Goal: Transaction & Acquisition: Purchase product/service

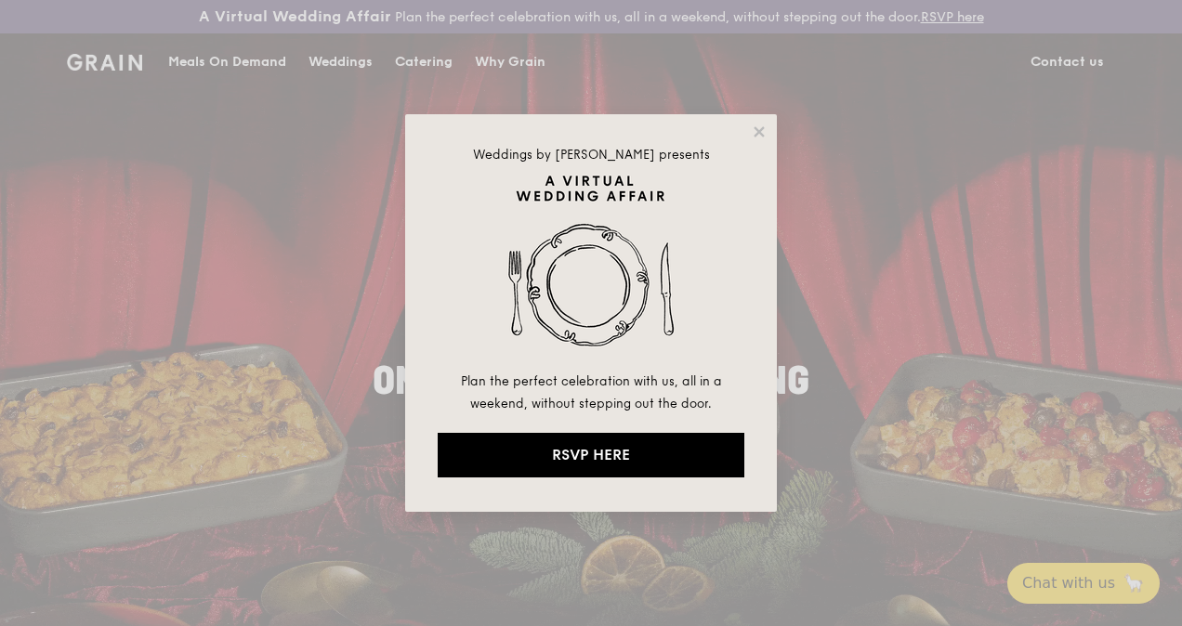
click at [763, 140] on div "Weddings by [PERSON_NAME] presents Plan the perfect celebration with us, all in…" at bounding box center [591, 313] width 372 height 398
click at [765, 131] on icon at bounding box center [759, 132] width 17 height 17
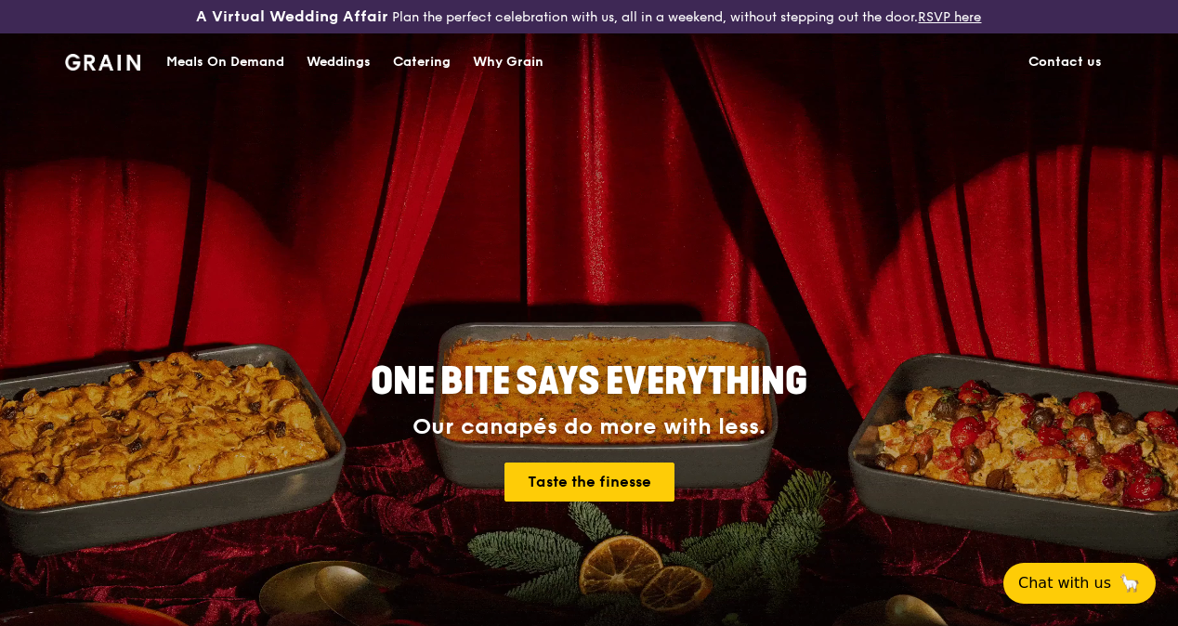
click at [197, 71] on div "Meals On Demand" at bounding box center [225, 62] width 118 height 56
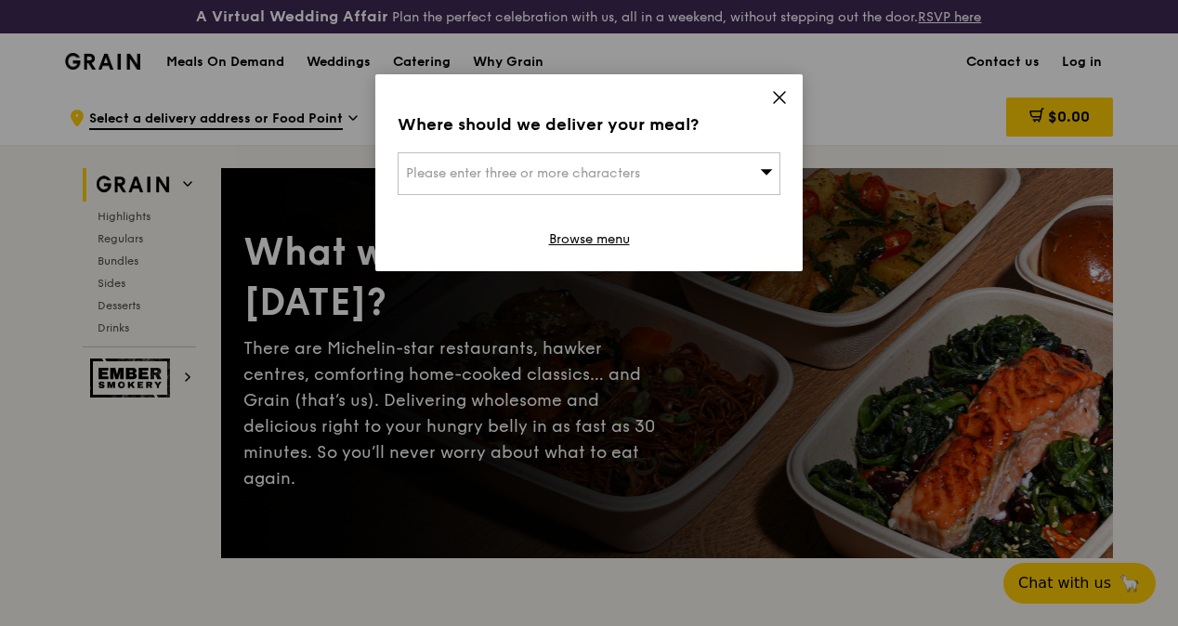
click at [797, 115] on div "Where should we deliver your meal? Please enter three or more characters Browse…" at bounding box center [589, 172] width 428 height 197
click at [787, 99] on icon at bounding box center [779, 97] width 17 height 17
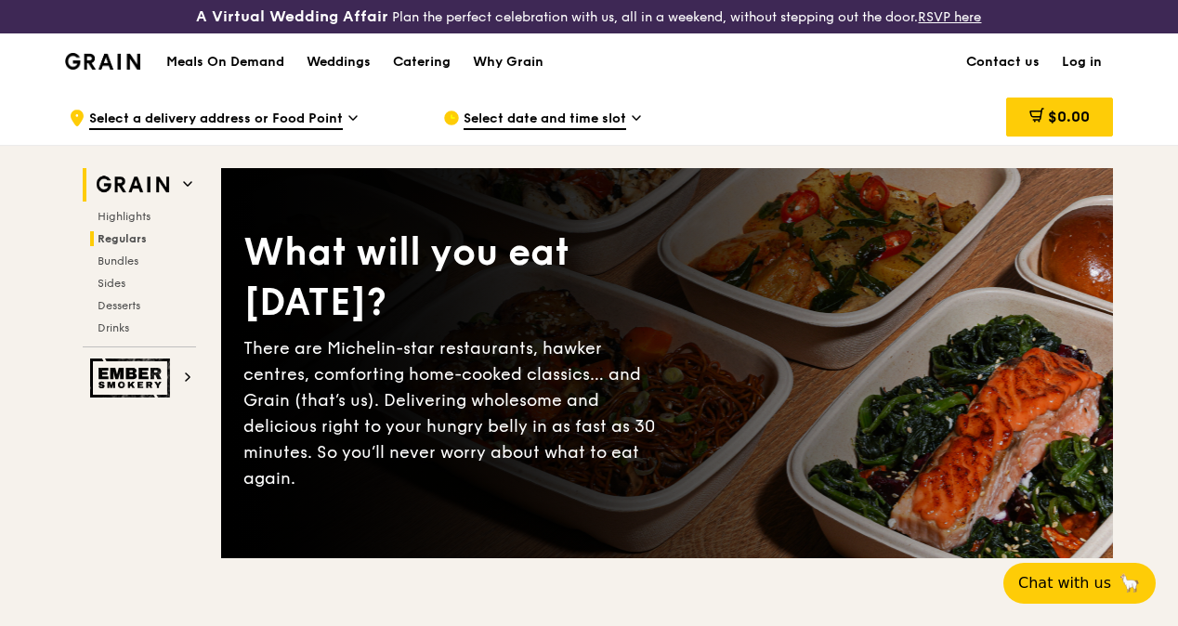
click at [128, 245] on span "Regulars" at bounding box center [122, 238] width 49 height 13
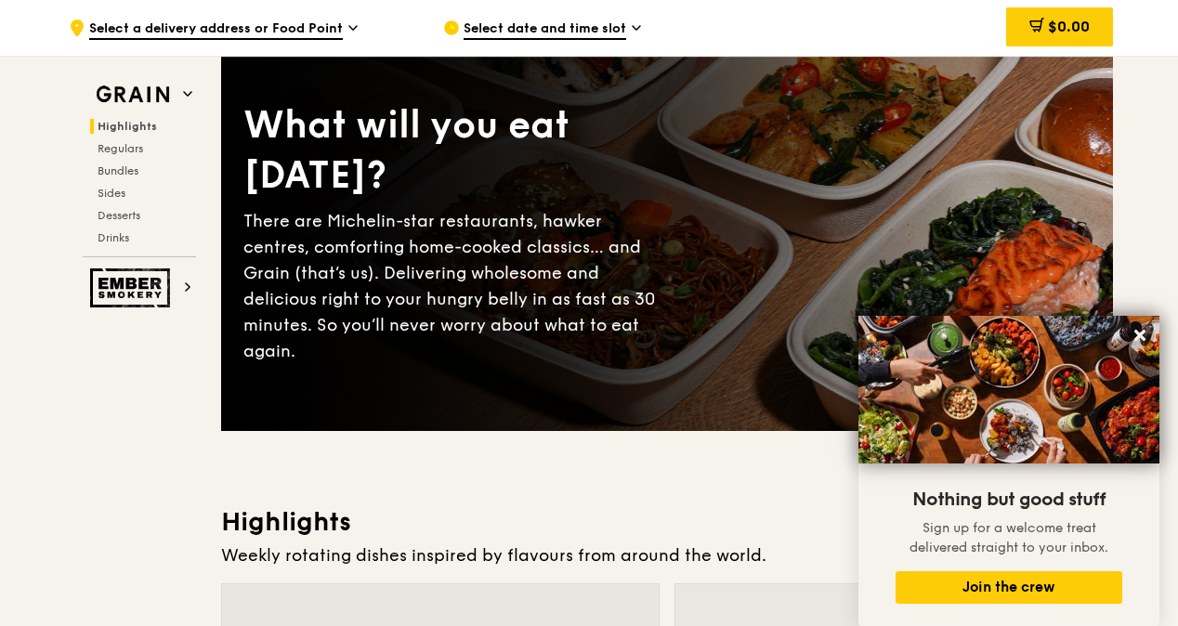
scroll to position [329, 0]
